Goal: Contribute content

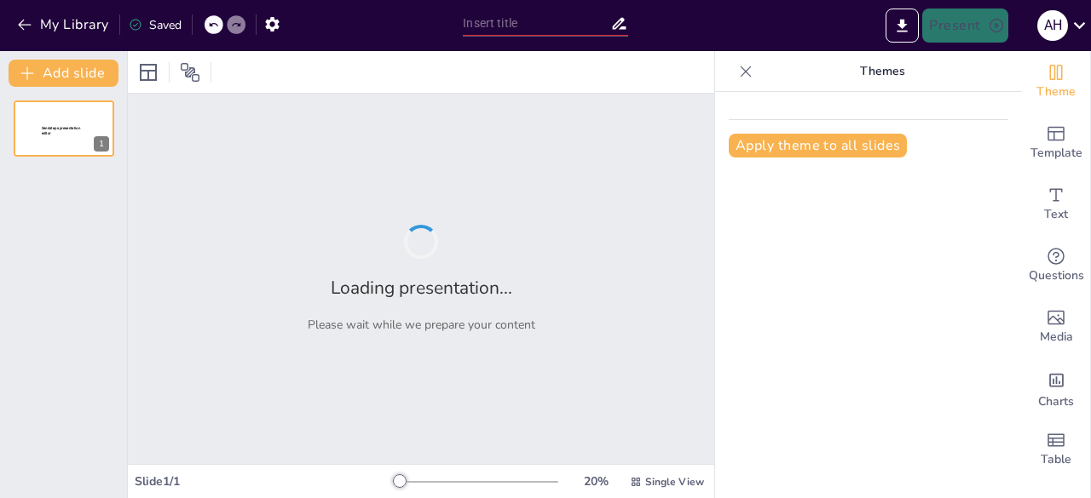
type input "3D Animation for Education: Teaching Daily Routines through Gala's Story"
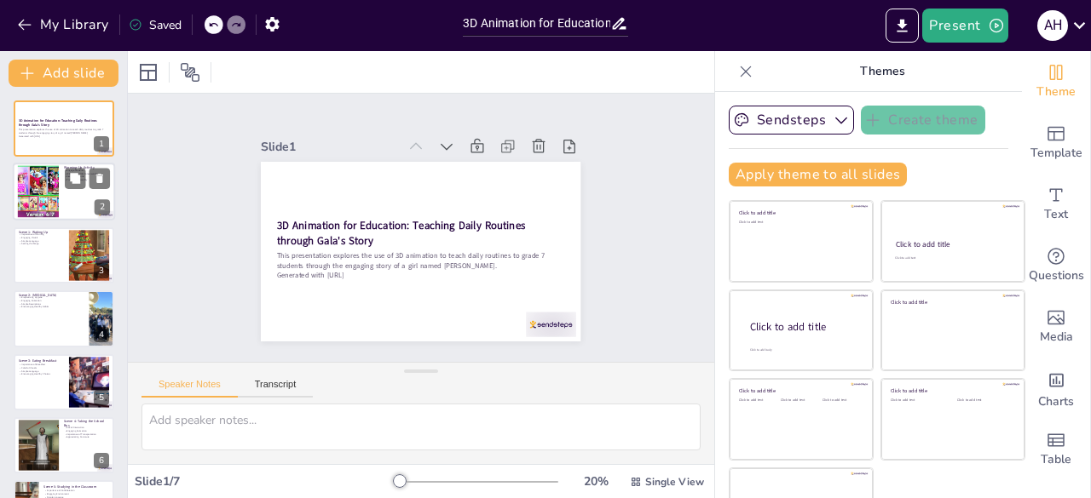
click at [17, 193] on div at bounding box center [38, 192] width 92 height 52
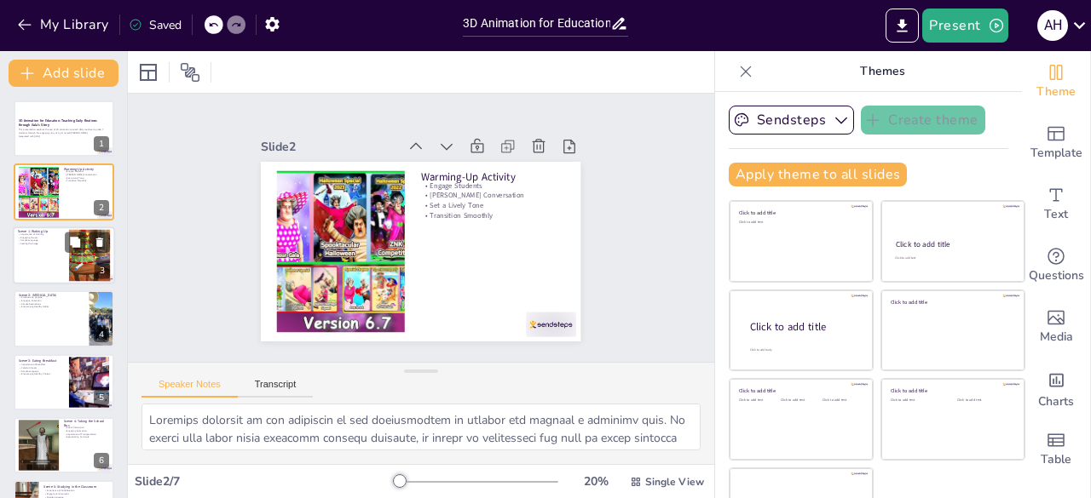
click at [58, 262] on div at bounding box center [64, 256] width 102 height 58
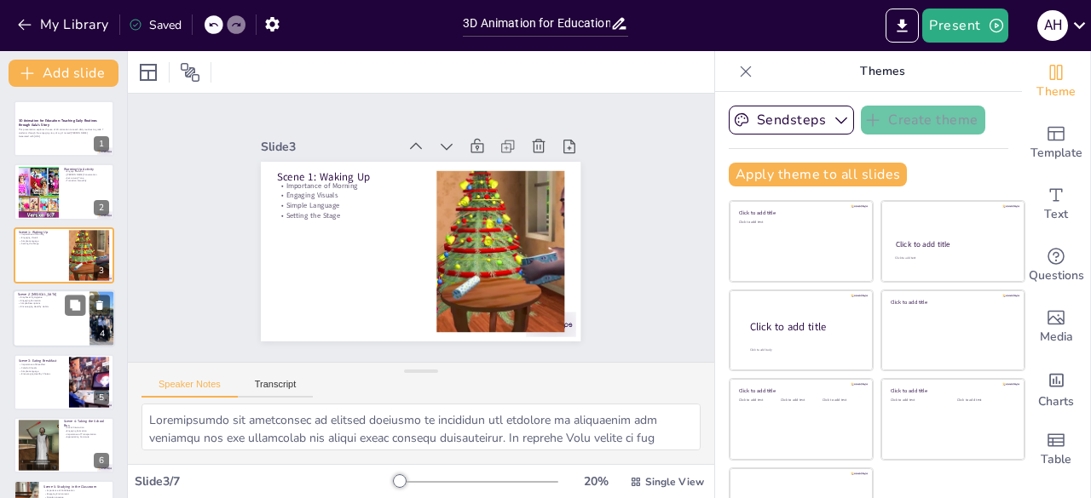
click at [61, 308] on p "Encouraging Healthy Habits" at bounding box center [51, 307] width 66 height 3
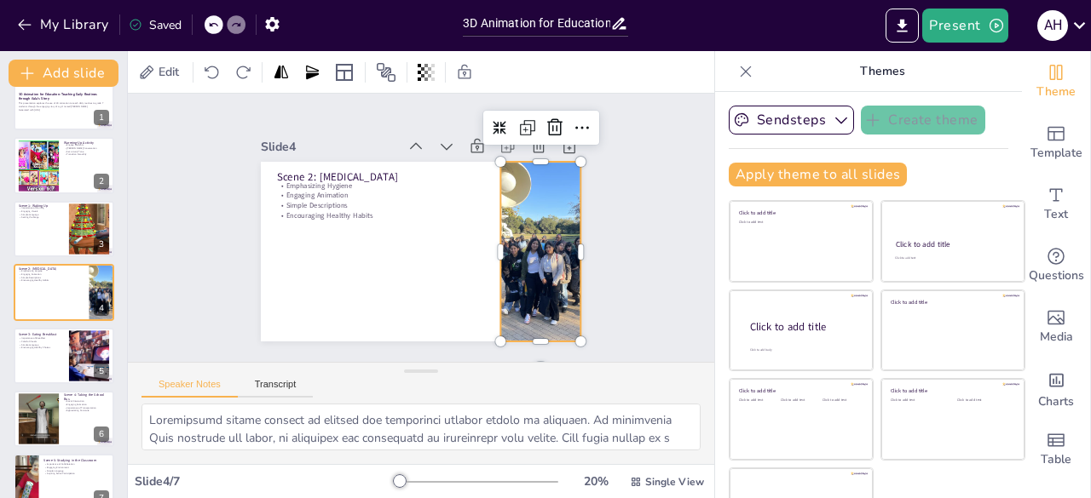
click at [508, 245] on div at bounding box center [533, 277] width 272 height 226
click at [64, 362] on div at bounding box center [64, 356] width 102 height 58
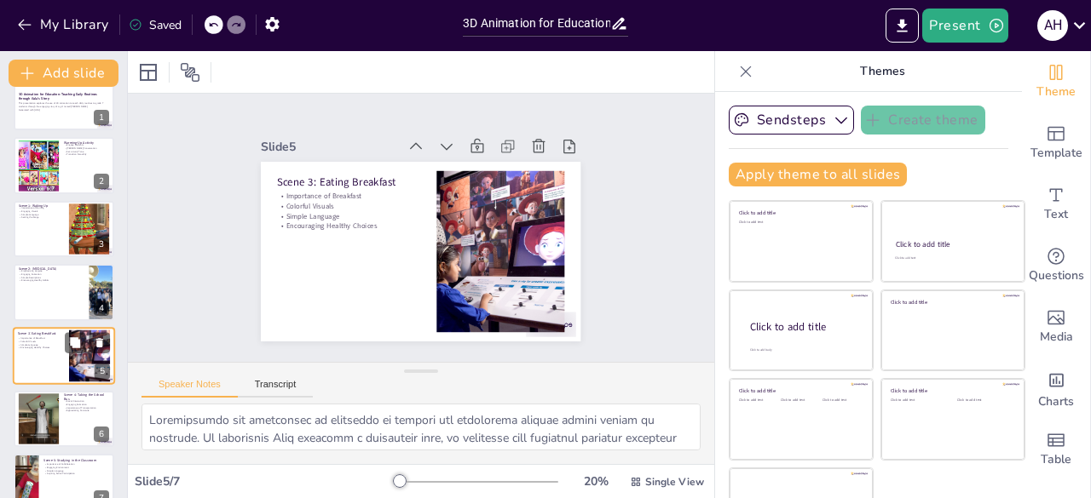
scroll to position [53, 0]
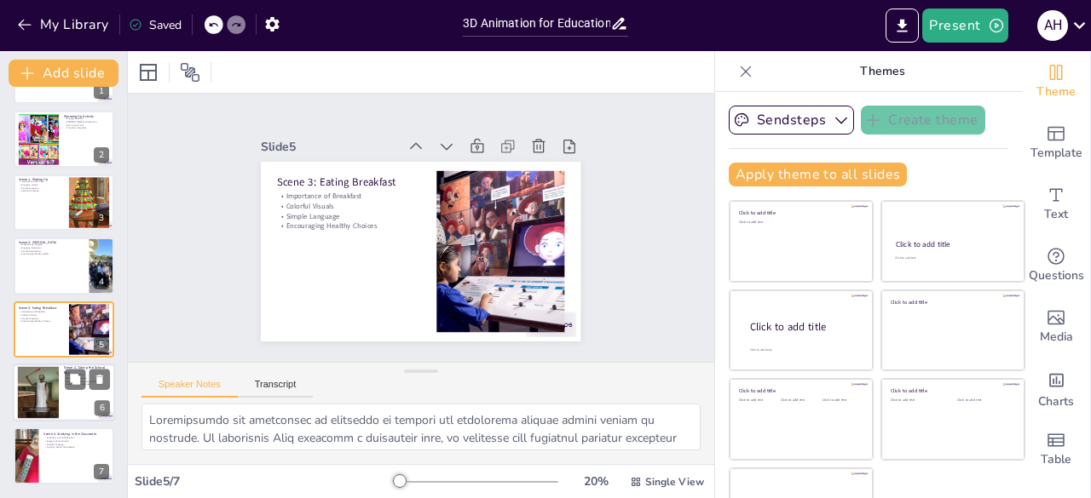
click at [48, 394] on div at bounding box center [38, 393] width 92 height 52
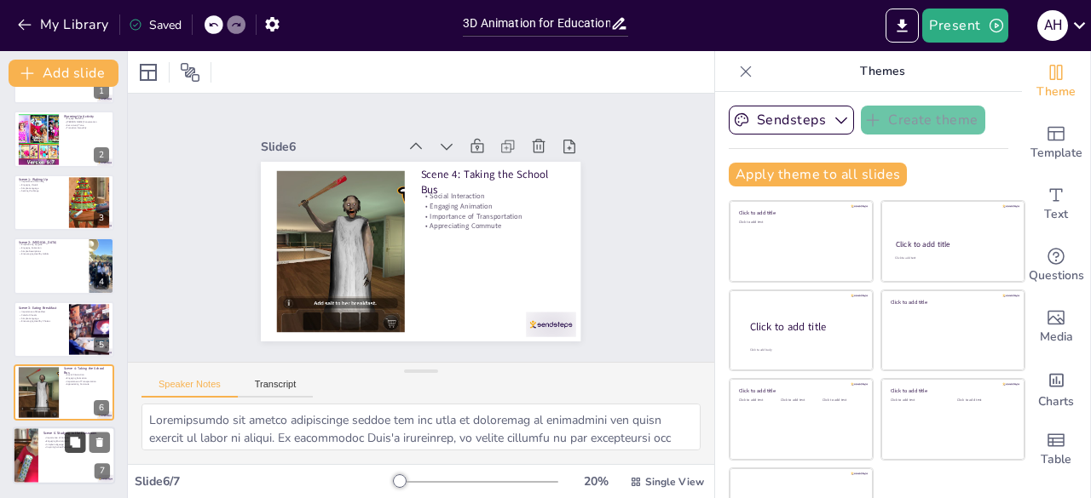
click at [84, 437] on button at bounding box center [75, 443] width 20 height 20
type textarea "Emphasizing the importance of collaboration in the classroom is vital for stude…"
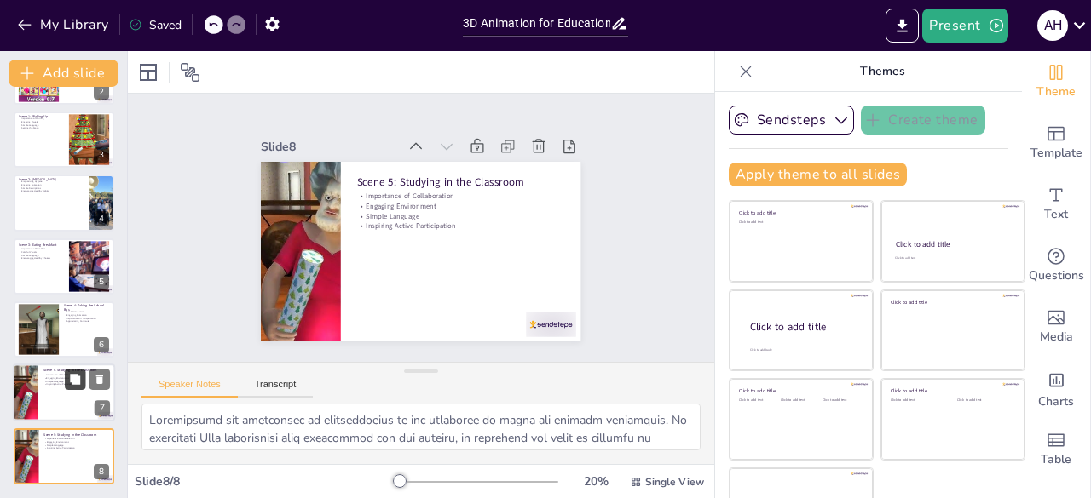
scroll to position [51, 0]
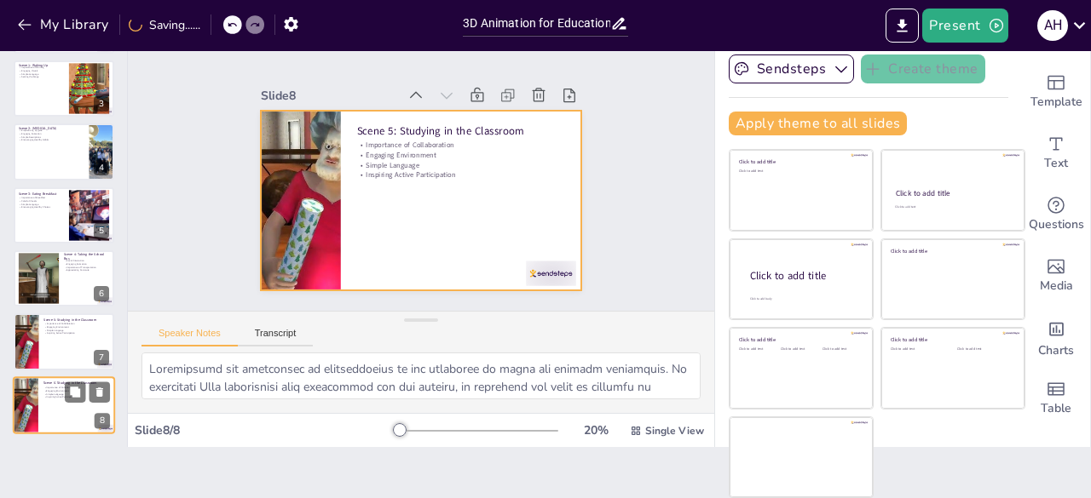
click at [54, 424] on div at bounding box center [64, 406] width 102 height 58
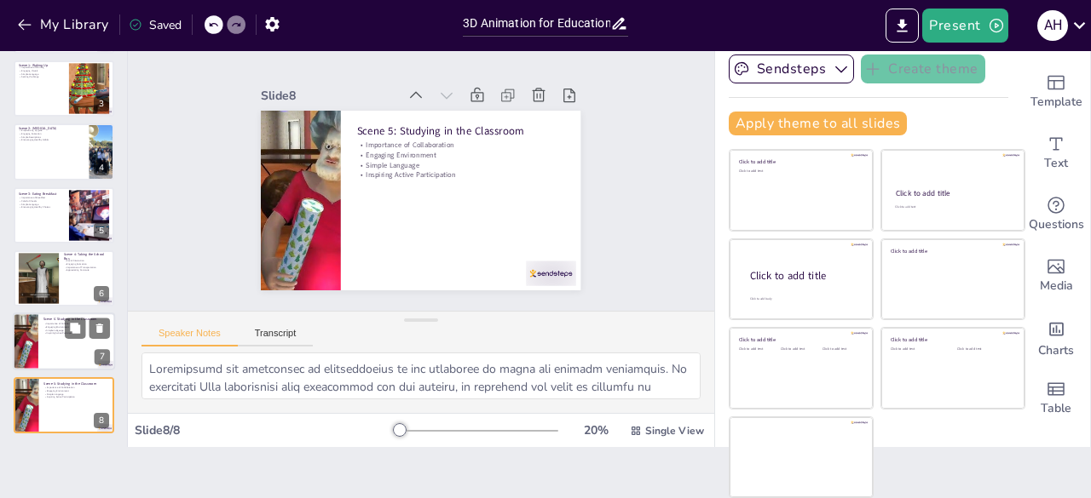
scroll to position [0, 0]
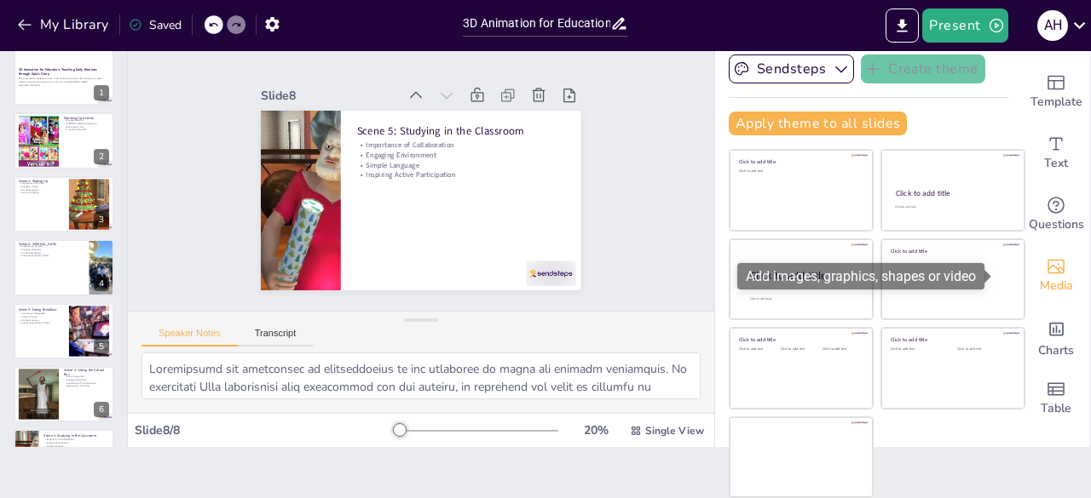
click at [1028, 255] on div "Media" at bounding box center [1056, 275] width 68 height 61
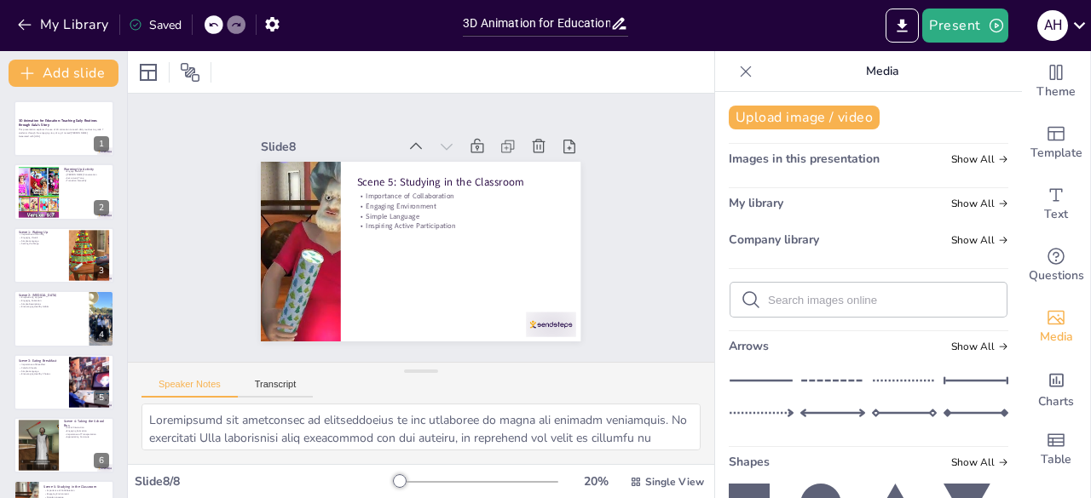
click at [819, 306] on input "text" at bounding box center [882, 300] width 228 height 13
click at [831, 116] on button "Upload image / video" at bounding box center [804, 118] width 151 height 24
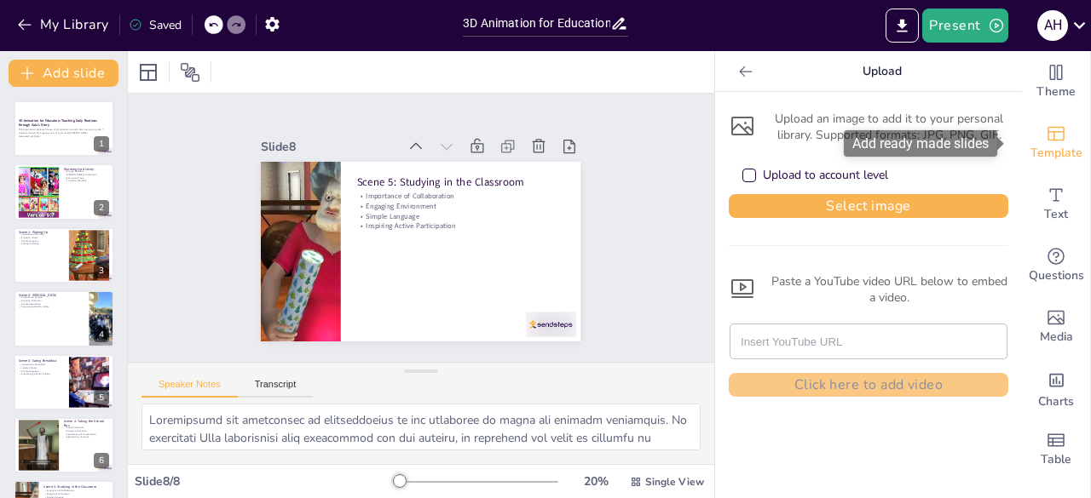
click at [1046, 125] on icon "Add ready made slides" at bounding box center [1056, 134] width 20 height 20
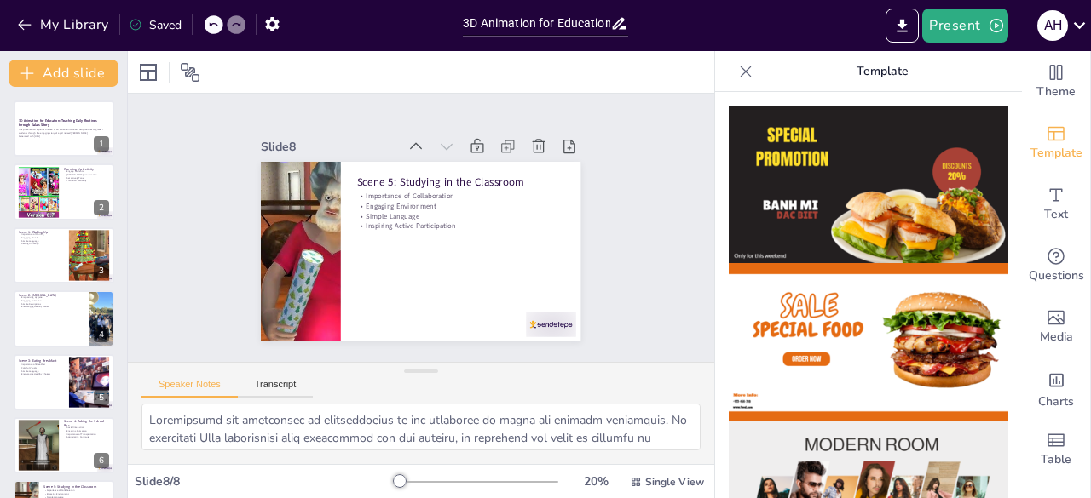
click at [888, 263] on img at bounding box center [868, 342] width 279 height 158
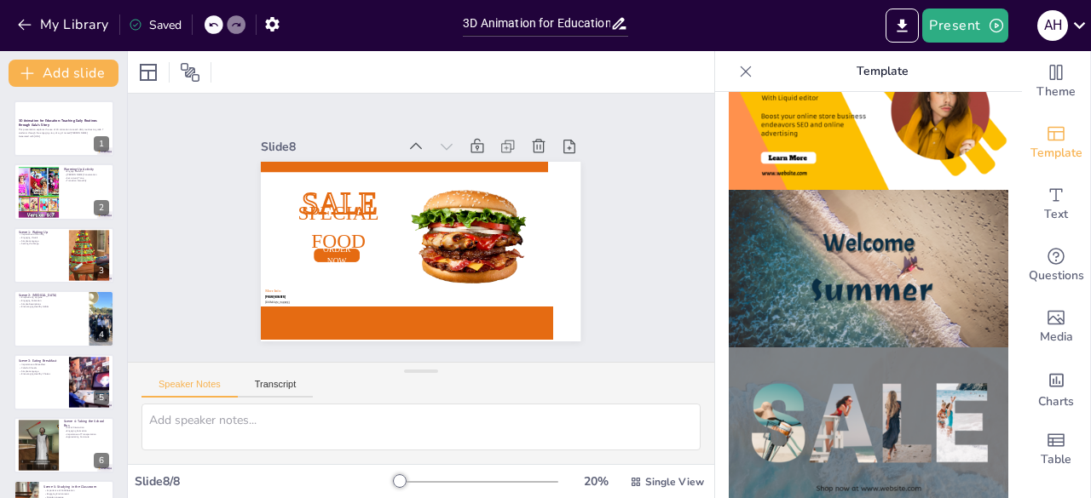
scroll to position [548, 0]
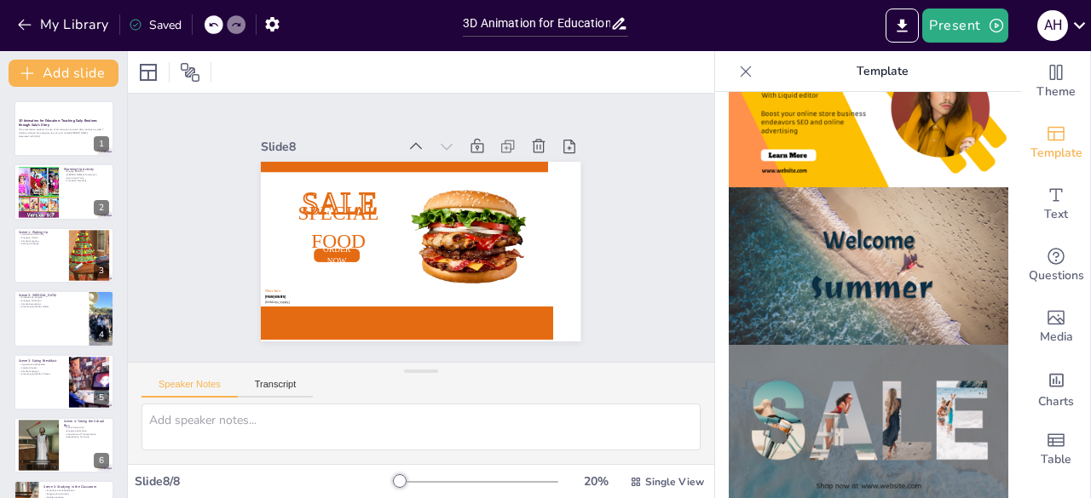
click at [811, 268] on img at bounding box center [868, 266] width 279 height 158
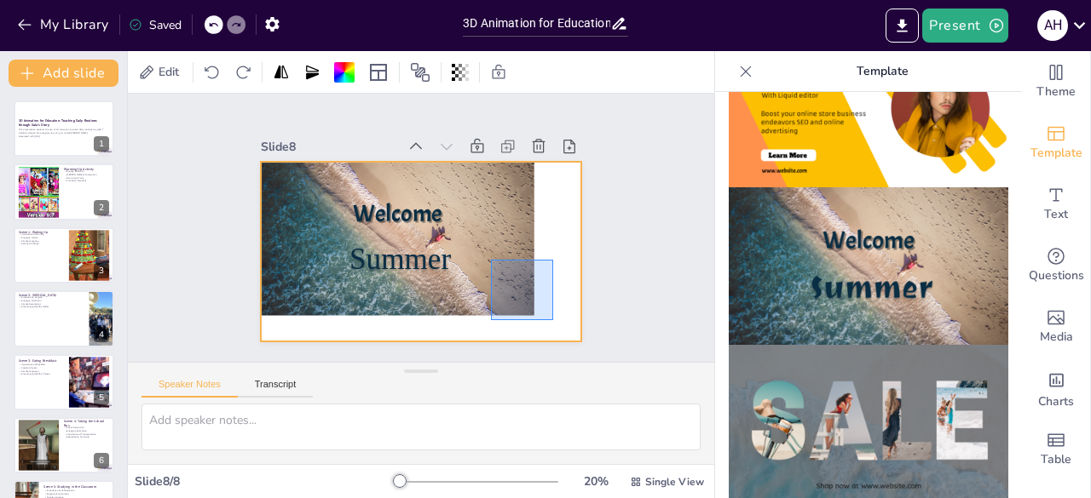
drag, startPoint x: 491, startPoint y: 260, endPoint x: 582, endPoint y: 332, distance: 116.4
click at [582, 332] on div "Slide 1 3D Animation for Education: Teaching Daily Routines through Gala's Stor…" at bounding box center [420, 227] width 465 height 345
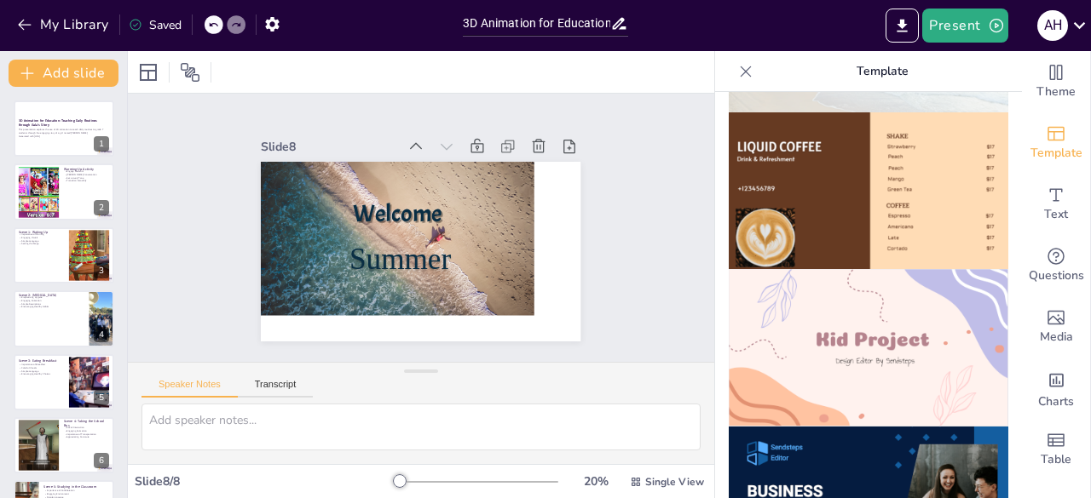
scroll to position [1097, 0]
click at [801, 320] on img at bounding box center [868, 347] width 279 height 158
